Goal: Task Accomplishment & Management: Use online tool/utility

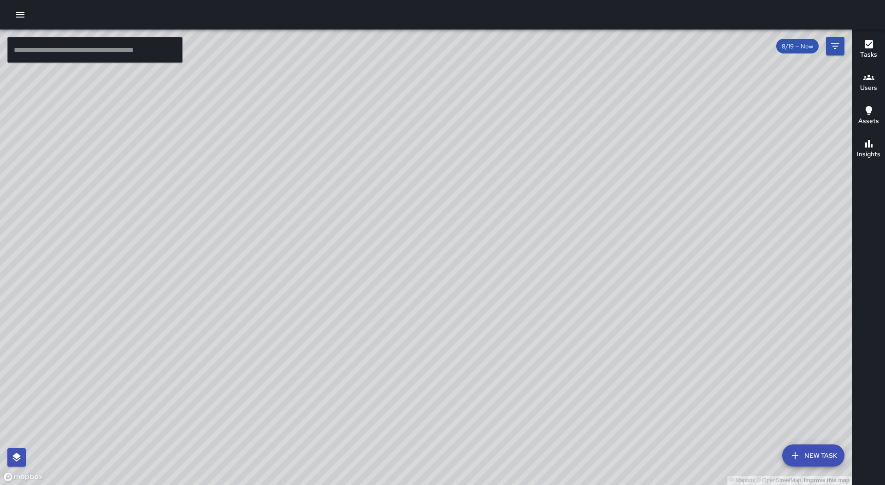
drag, startPoint x: 503, startPoint y: 382, endPoint x: 574, endPoint y: 235, distance: 163.2
click at [574, 235] on div "© Mapbox © OpenStreetMap Improve this map" at bounding box center [425, 256] width 851 height 455
click at [25, 15] on icon "button" at bounding box center [20, 14] width 11 height 11
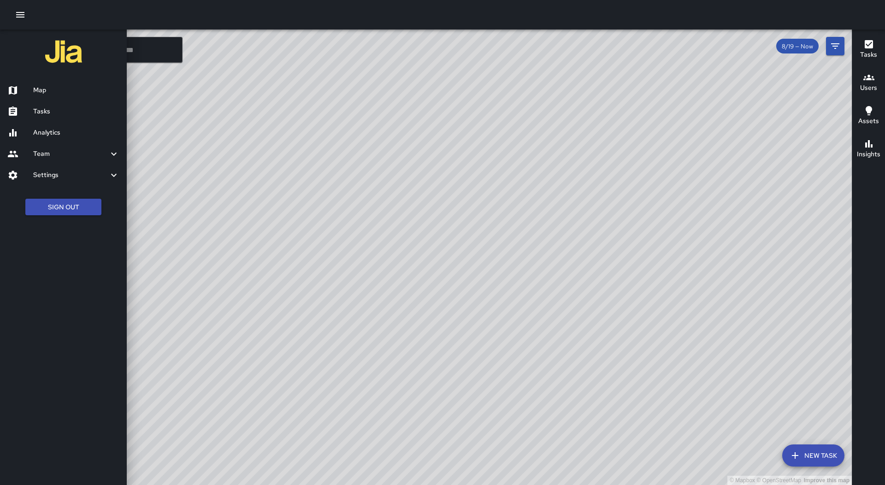
click at [69, 107] on h6 "Tasks" at bounding box center [76, 111] width 86 height 10
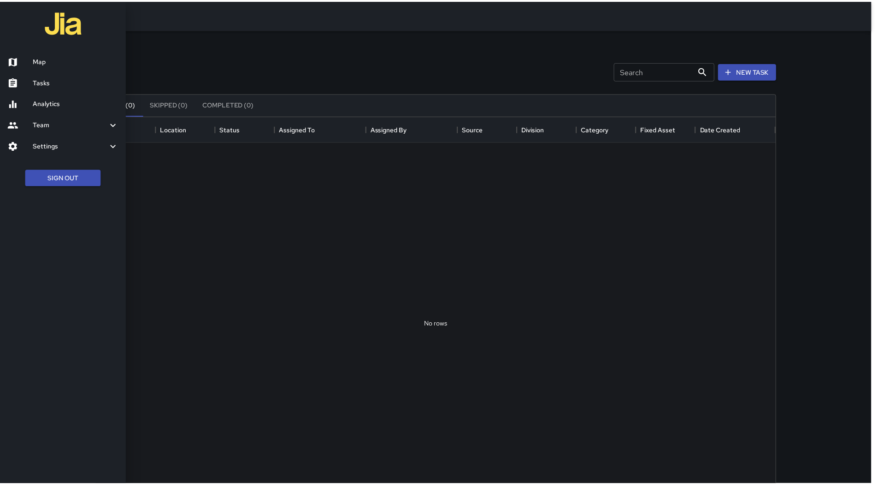
scroll to position [383, 678]
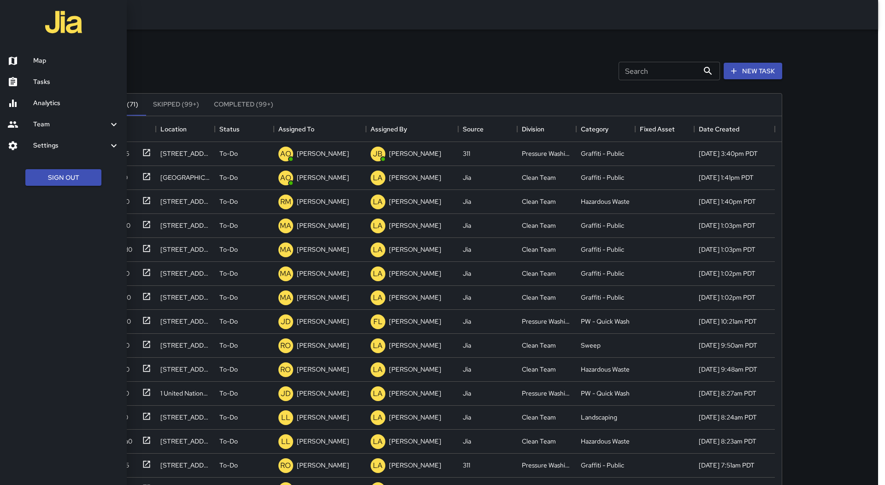
click at [336, 131] on div at bounding box center [442, 242] width 885 height 485
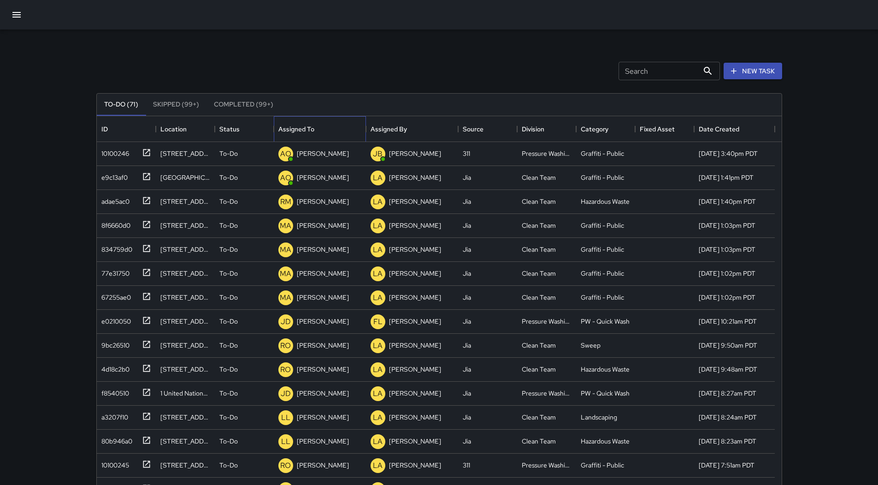
click at [336, 131] on div "Assigned To" at bounding box center [319, 129] width 83 height 26
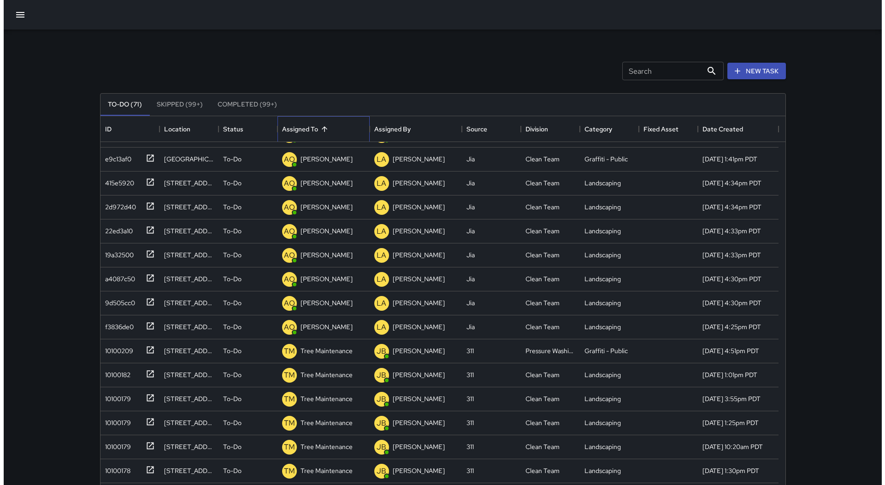
scroll to position [0, 0]
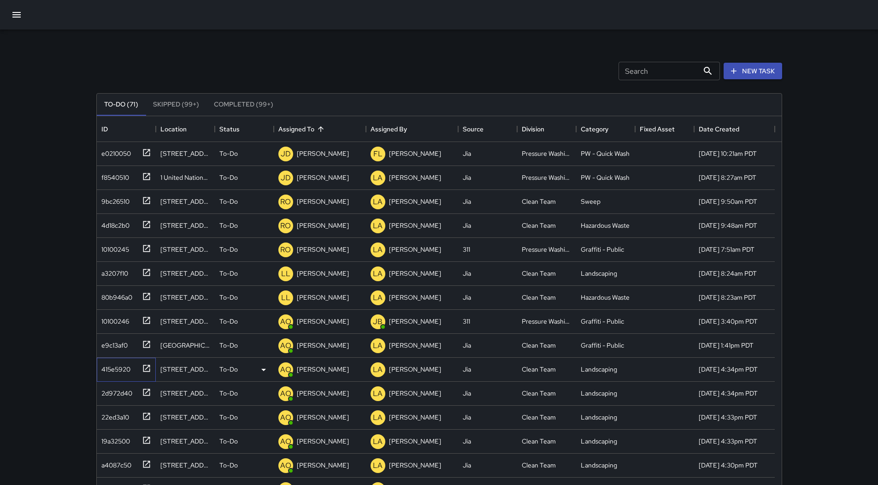
click at [124, 361] on div "415e5920" at bounding box center [114, 367] width 33 height 13
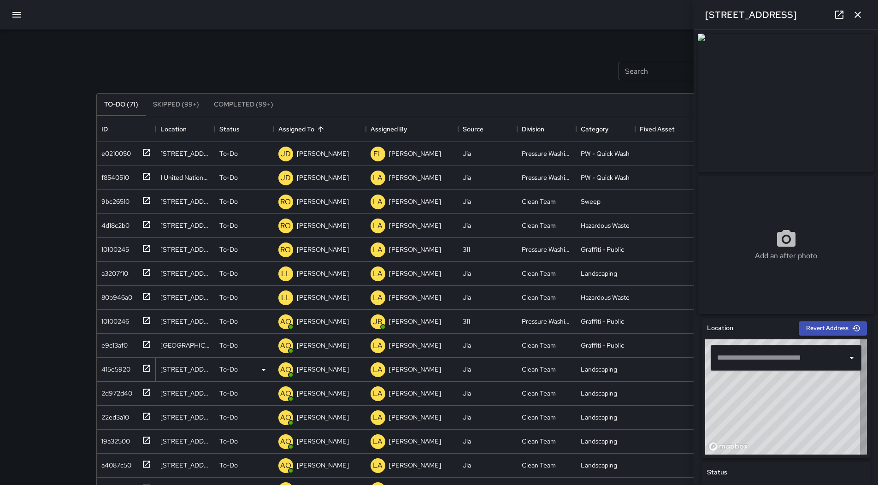
type input "**********"
click at [858, 14] on icon "button" at bounding box center [857, 15] width 6 height 6
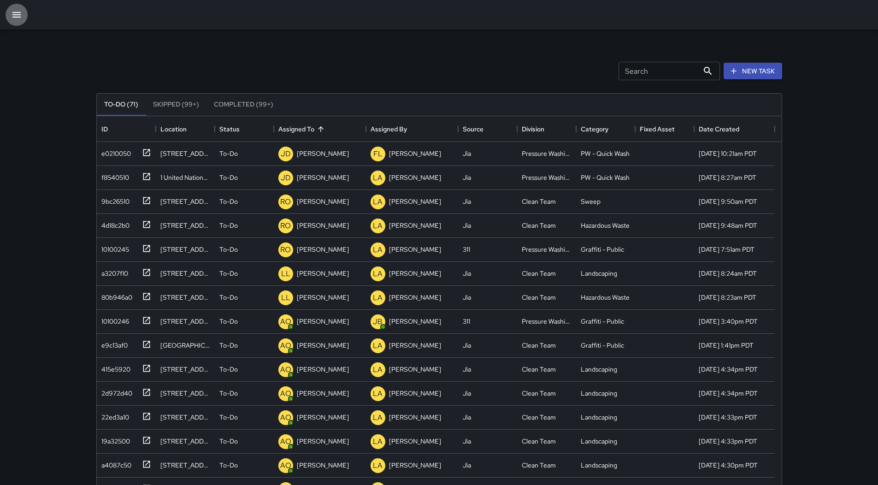
click at [19, 12] on icon "button" at bounding box center [16, 15] width 8 height 6
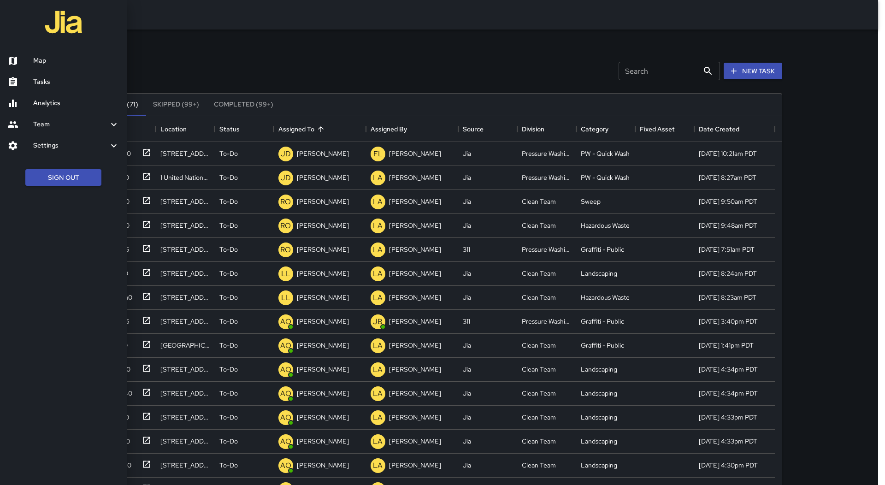
click at [75, 71] on link "Tasks" at bounding box center [63, 81] width 127 height 21
click at [86, 55] on link "Map" at bounding box center [63, 60] width 127 height 21
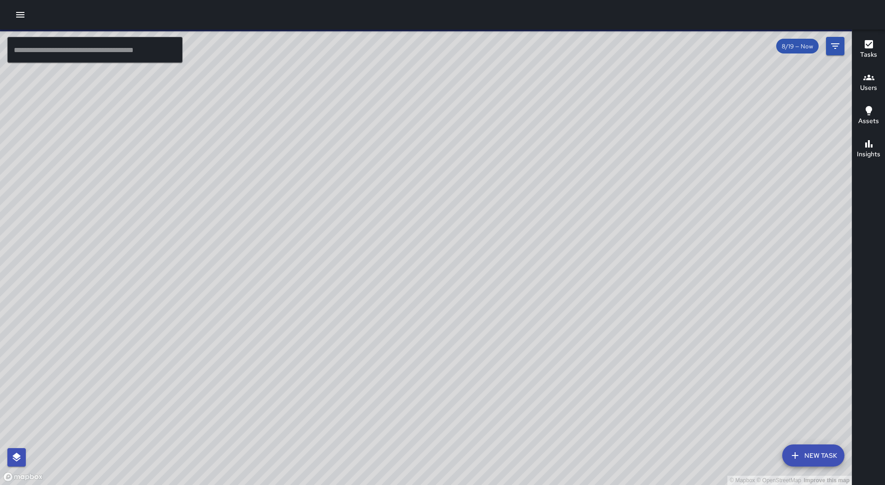
click at [351, 221] on div "© Mapbox © OpenStreetMap Improve this map AO [PERSON_NAME] Ambassador Tasks 35 …" at bounding box center [425, 256] width 851 height 455
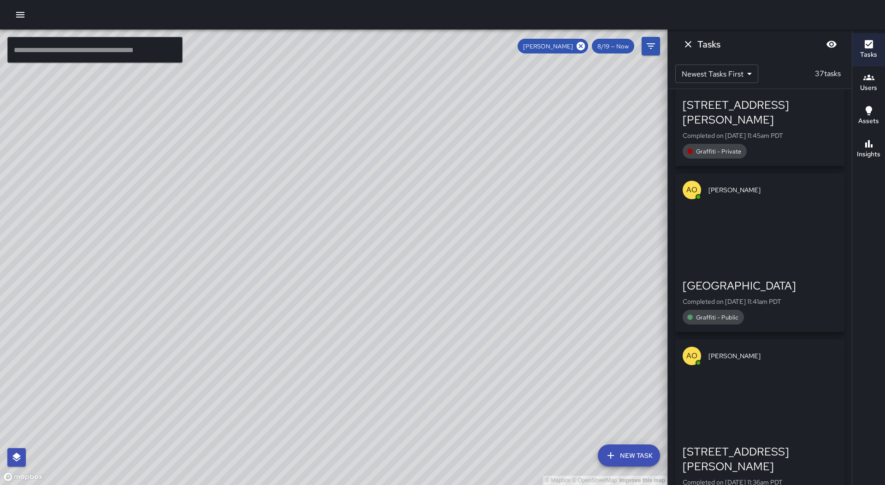
scroll to position [5061, 0]
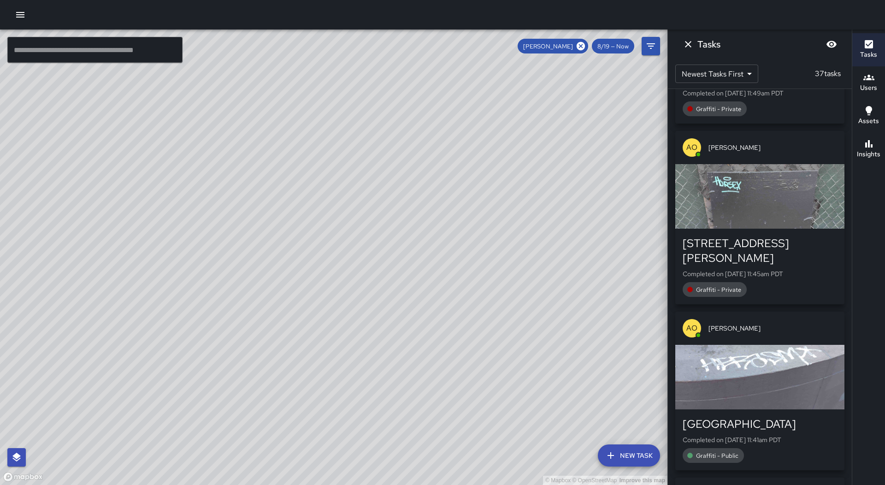
click at [25, 6] on div at bounding box center [442, 14] width 885 height 29
click at [23, 11] on icon "button" at bounding box center [20, 14] width 11 height 11
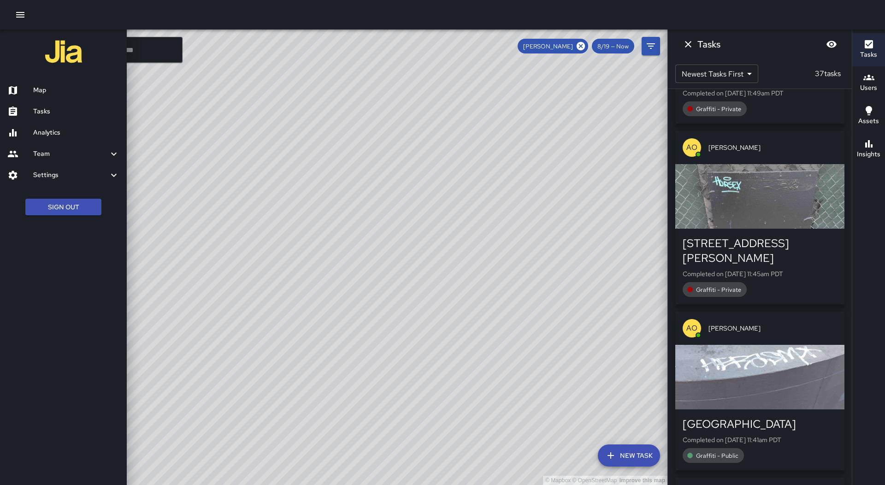
click at [78, 112] on h6 "Tasks" at bounding box center [76, 111] width 86 height 10
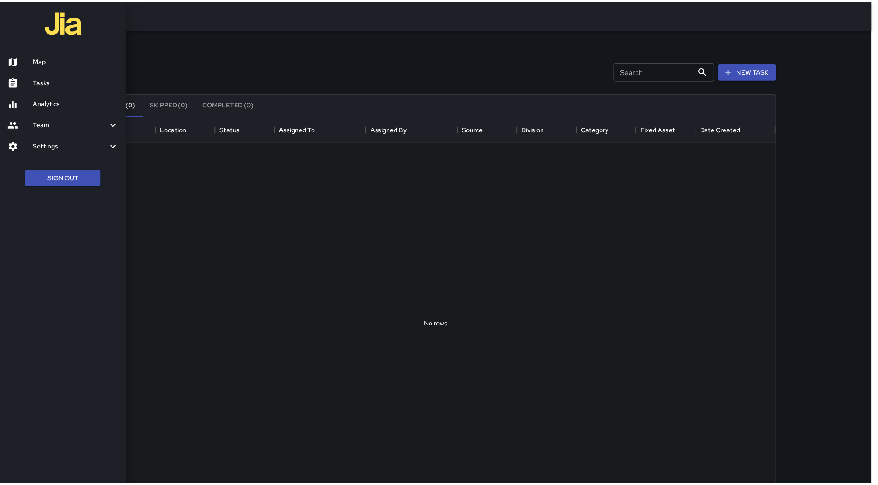
scroll to position [383, 678]
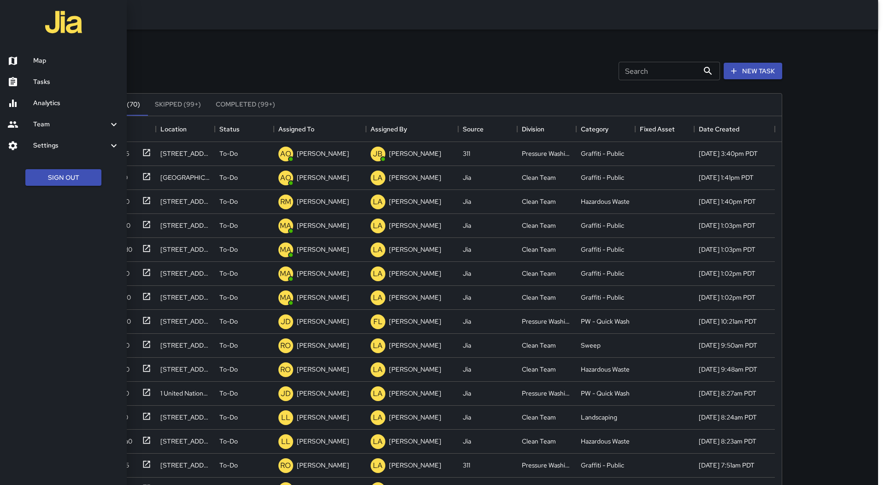
click at [344, 130] on div at bounding box center [442, 242] width 885 height 485
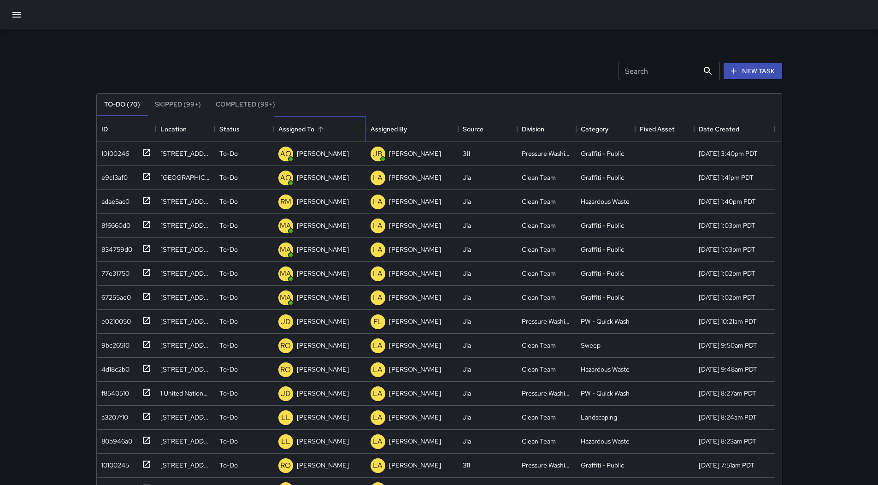
click at [337, 129] on div "Assigned To" at bounding box center [319, 129] width 83 height 26
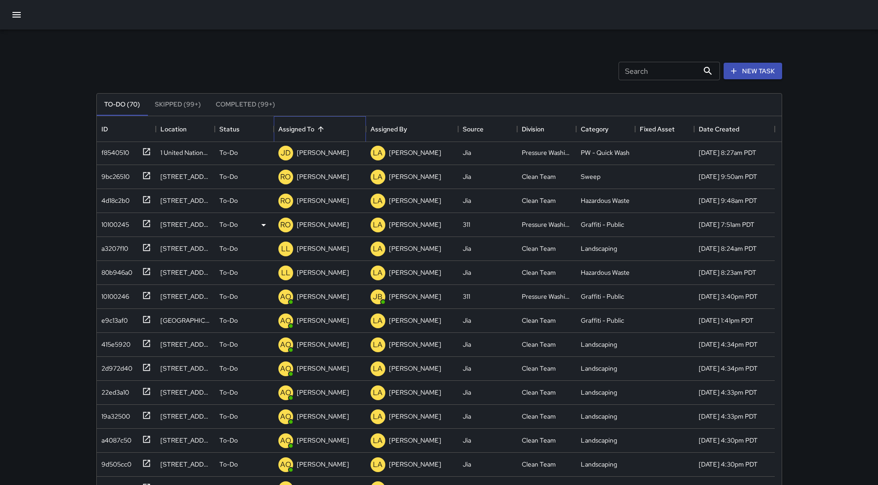
scroll to position [46, 0]
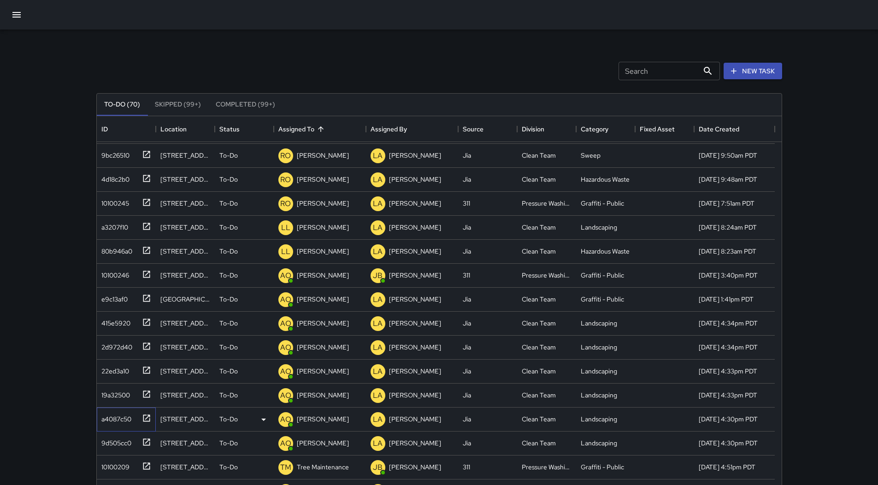
click at [111, 419] on div "a4087c50" at bounding box center [115, 416] width 34 height 13
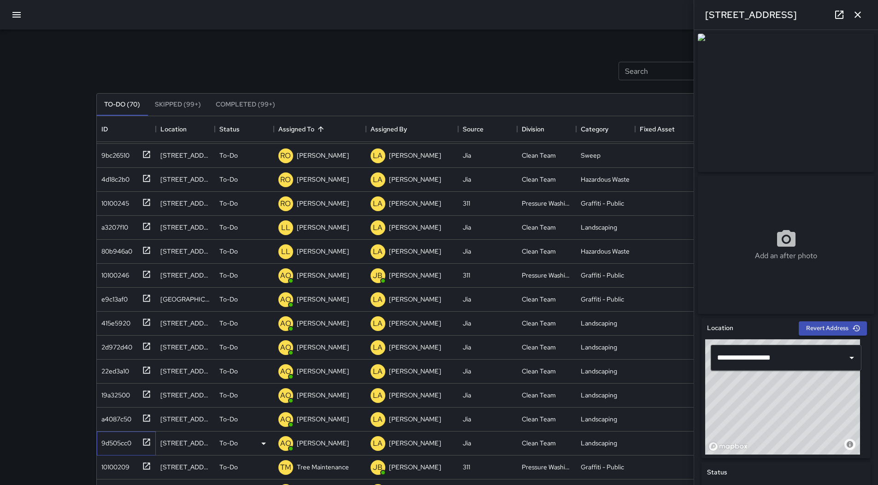
click at [115, 437] on div "9d505cc0" at bounding box center [115, 440] width 34 height 13
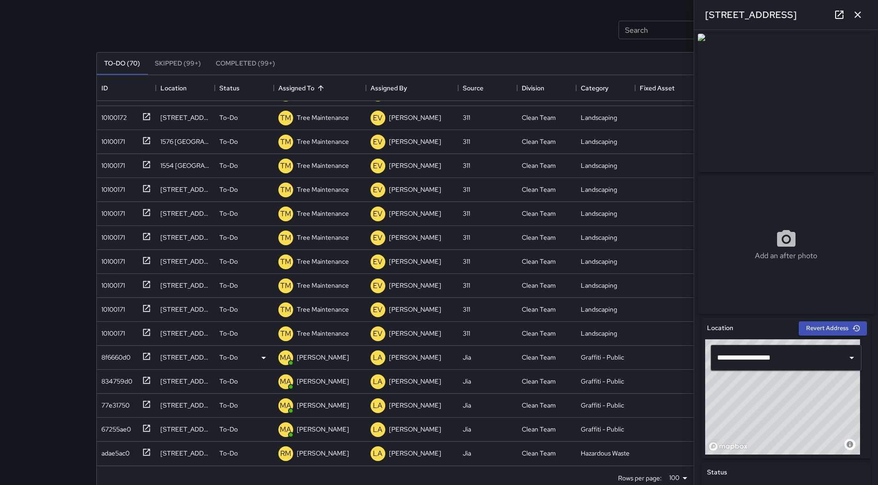
scroll to position [59, 0]
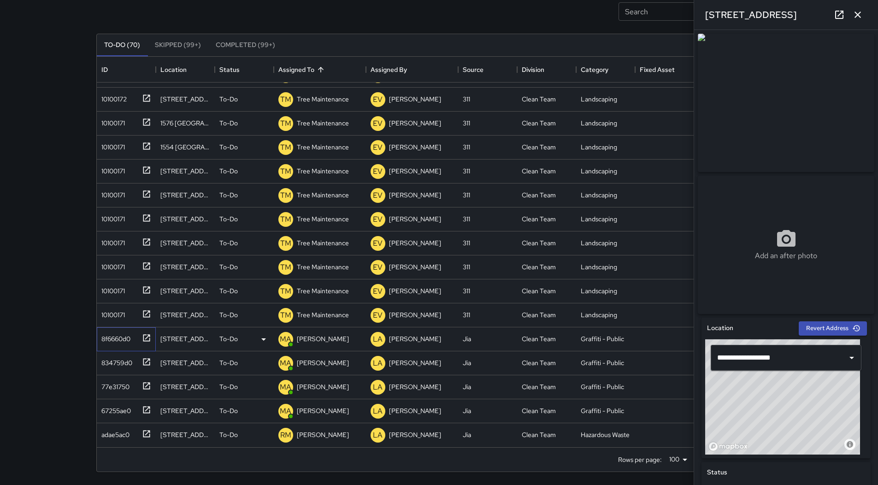
click at [130, 331] on div "8f6660d0" at bounding box center [114, 336] width 33 height 13
click at [115, 365] on div "834759d0" at bounding box center [115, 360] width 35 height 13
click at [111, 428] on div "adae5ac0" at bounding box center [114, 432] width 32 height 13
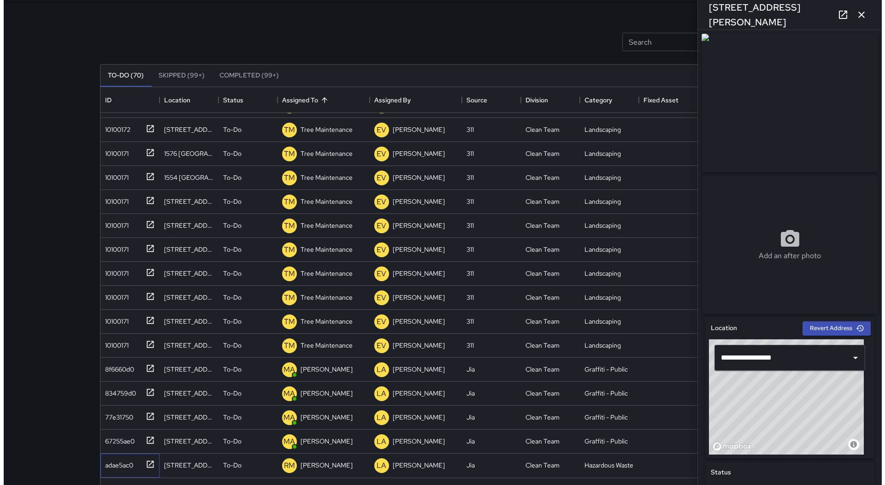
scroll to position [0, 0]
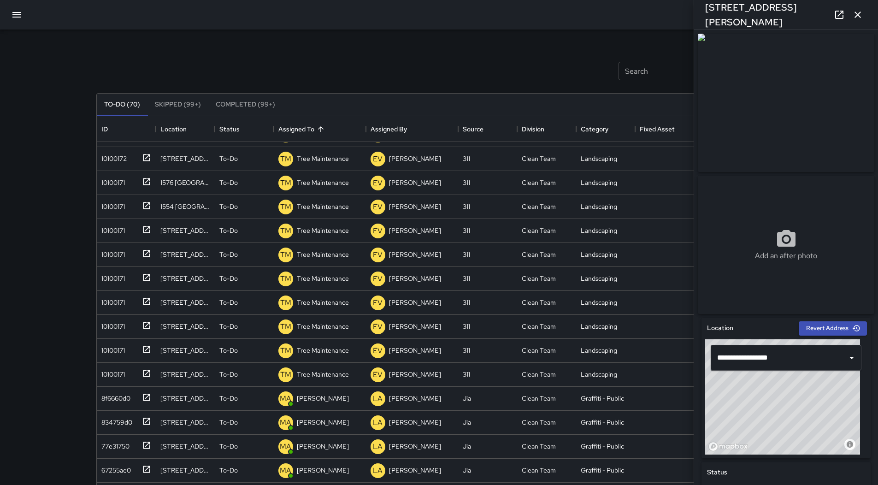
click at [13, 12] on icon "button" at bounding box center [16, 15] width 8 height 6
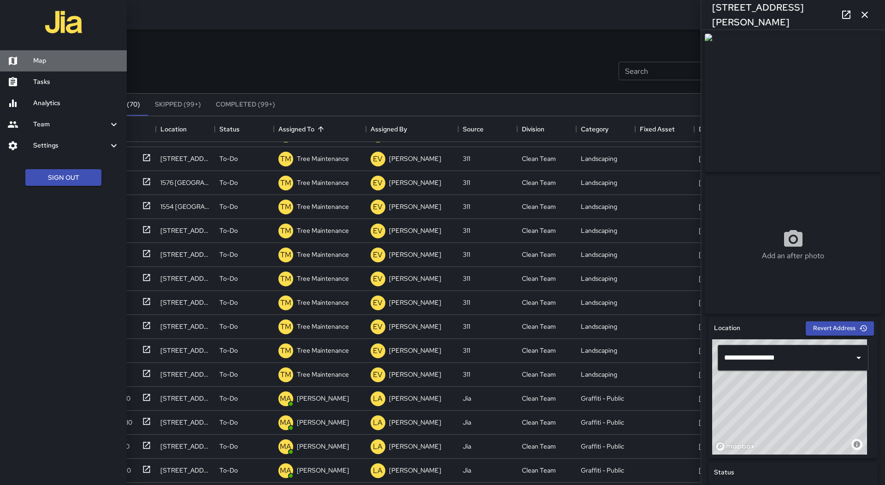
click at [64, 58] on h6 "Map" at bounding box center [76, 61] width 86 height 10
